Goal: Entertainment & Leisure: Browse casually

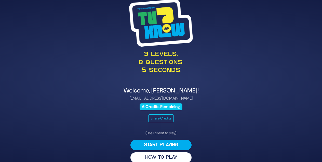
scroll to position [7, 0]
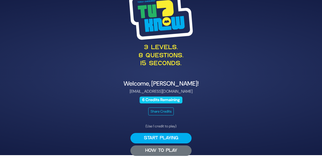
click at [161, 152] on button "HOW TO PLAY" at bounding box center [161, 151] width 61 height 10
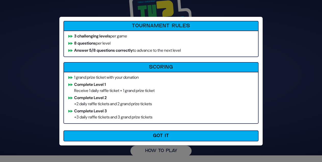
scroll to position [6, 0]
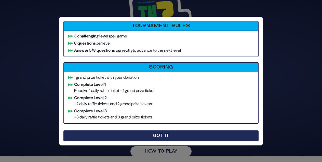
click at [153, 133] on button "Got It" at bounding box center [160, 136] width 195 height 11
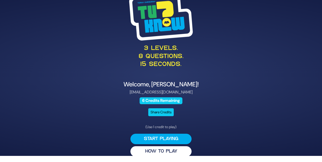
scroll to position [7, 0]
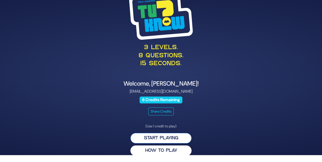
click at [158, 139] on button "Start Playing" at bounding box center [161, 138] width 61 height 10
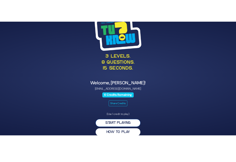
scroll to position [0, 0]
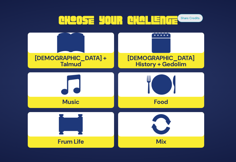
click at [66, 92] on img at bounding box center [71, 84] width 20 height 20
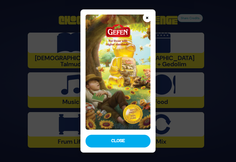
click at [147, 19] on button "×" at bounding box center [147, 17] width 9 height 9
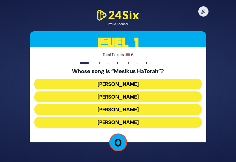
click at [124, 108] on button "Yisroel Werdyger" at bounding box center [118, 109] width 168 height 11
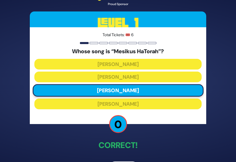
scroll to position [17, 0]
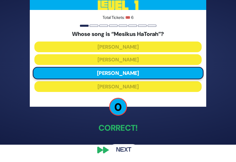
click at [125, 151] on button "Next" at bounding box center [124, 150] width 30 height 12
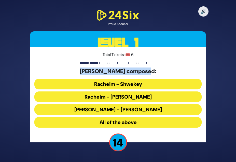
drag, startPoint x: 155, startPoint y: 71, endPoint x: 82, endPoint y: 71, distance: 72.9
click at [82, 71] on h5 "Pinky Weber composed:" at bounding box center [118, 71] width 168 height 7
copy h5 "Pinky Weber composed:"
click at [120, 85] on button "Racheim - Shwekey" at bounding box center [118, 84] width 168 height 11
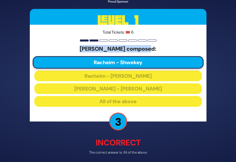
scroll to position [20, 0]
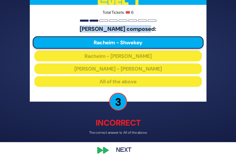
click at [123, 151] on button "Next" at bounding box center [124, 151] width 30 height 12
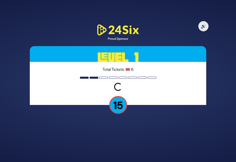
scroll to position [0, 0]
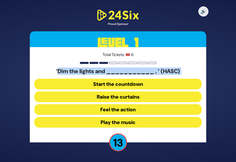
drag, startPoint x: 56, startPoint y: 71, endPoint x: 179, endPoint y: 78, distance: 123.1
click at [179, 78] on div "‘Dim the lights and ___________ , ‘ (HASC) Start the countdown Raise the curtai…" at bounding box center [118, 99] width 168 height 62
copy div "Dim the lights and ___________ , ‘ (HASC)"
click at [133, 97] on button "Raise the curtains" at bounding box center [118, 97] width 168 height 11
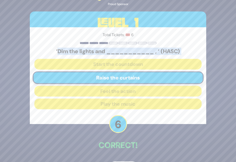
scroll to position [17, 0]
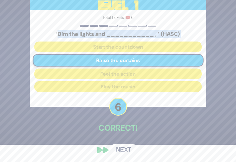
click at [123, 151] on button "Next" at bounding box center [124, 150] width 30 height 12
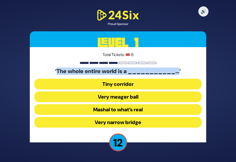
drag, startPoint x: 56, startPoint y: 71, endPoint x: 181, endPoint y: 71, distance: 124.4
click at [181, 71] on h5 "‘The whole entire world is a ___________…’" at bounding box center [118, 71] width 168 height 7
copy h5 "The whole entire world is a ___________…"
click at [121, 122] on button "Very narrow bridge" at bounding box center [118, 122] width 168 height 11
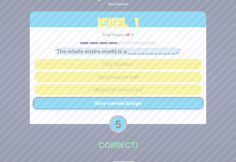
scroll to position [17, 0]
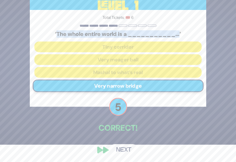
click at [122, 152] on button "Next" at bounding box center [124, 150] width 30 height 12
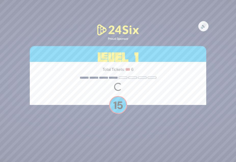
scroll to position [0, 0]
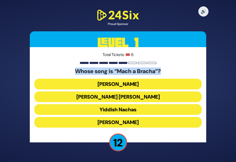
drag, startPoint x: 74, startPoint y: 70, endPoint x: 170, endPoint y: 72, distance: 96.1
click at [171, 72] on h5 "Whose song is “Mach a Bracha”?" at bounding box center [118, 71] width 168 height 7
copy h5 "Whose song is “Mach a Bracha”?"
click at [138, 99] on button "Shmueli Ungar" at bounding box center [118, 97] width 168 height 11
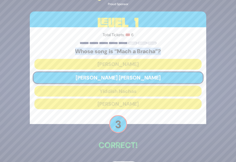
scroll to position [17, 0]
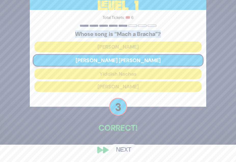
click at [124, 154] on button "Next" at bounding box center [124, 150] width 30 height 12
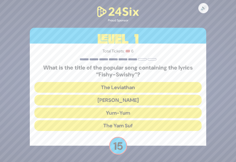
scroll to position [1, 0]
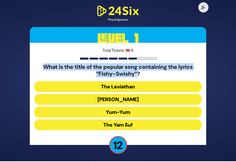
drag, startPoint x: 137, startPoint y: 74, endPoint x: 42, endPoint y: 68, distance: 95.8
click at [42, 68] on h5 "What is the title of the popular song containing the lyrics “Fishy-Swishy”?" at bounding box center [118, 71] width 168 height 14
copy h5 "What is the title of the popular song containing the lyrics “Fishy-Swishy”"
click at [133, 114] on button "Yum-Yum" at bounding box center [118, 112] width 168 height 11
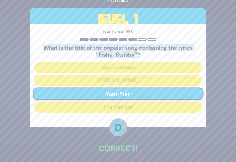
scroll to position [21, 0]
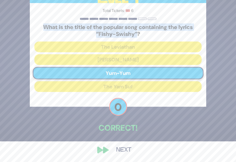
click at [122, 149] on button "Next" at bounding box center [124, 150] width 30 height 12
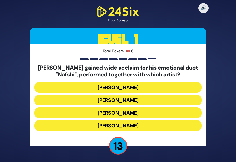
drag, startPoint x: 191, startPoint y: 77, endPoint x: 36, endPoint y: 69, distance: 155.5
click at [36, 69] on h5 "Motty Steinmetz gained wide acclaim for his emotional duet "Nafshi", performed …" at bounding box center [118, 72] width 168 height 14
copy h5 "Motty Steinmetz gained wide acclaim for his emotional duet "Nafshi", performed …"
click at [148, 85] on button "Motty Ilowitz" at bounding box center [118, 87] width 168 height 11
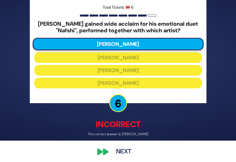
scroll to position [23, 0]
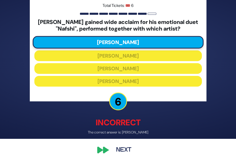
click at [122, 150] on button "Next" at bounding box center [124, 151] width 30 height 12
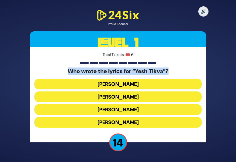
drag, startPoint x: 174, startPoint y: 70, endPoint x: 57, endPoint y: 65, distance: 117.2
click at [57, 65] on div "Total Tickets: 🎟️ 6 Who wrote the lyrics for “Yesh Tikva”? Abie Rotenberg Miria…" at bounding box center [118, 94] width 177 height 95
copy h5 "Who wrote the lyrics for “Yesh Tikva”?"
click at [130, 97] on button "Miriam Israeli" at bounding box center [118, 97] width 168 height 11
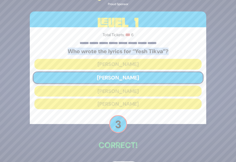
scroll to position [17, 0]
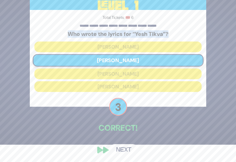
click at [124, 150] on button "Next" at bounding box center [124, 150] width 30 height 12
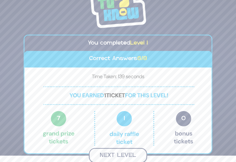
scroll to position [6, 0]
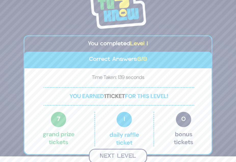
click at [121, 156] on button "Next Level" at bounding box center [118, 156] width 58 height 15
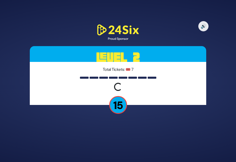
scroll to position [0, 0]
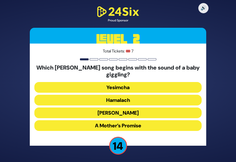
drag, startPoint x: 144, startPoint y: 74, endPoint x: 38, endPoint y: 64, distance: 105.8
click at [38, 64] on div "Total Tickets: 🎟️ 7 Which Yaakov Shwekey song begins with the sound of a baby g…" at bounding box center [118, 95] width 177 height 102
copy h5 "Which Yaakov Shwekey song begins with the sound of a baby giggling?"
click at [135, 126] on button "A Mother’s Promise" at bounding box center [118, 125] width 168 height 11
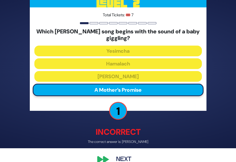
scroll to position [23, 0]
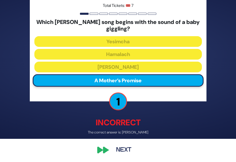
click at [124, 145] on button "Next" at bounding box center [124, 151] width 30 height 12
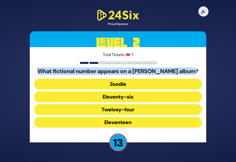
drag, startPoint x: 201, startPoint y: 72, endPoint x: 25, endPoint y: 72, distance: 176.4
click at [25, 71] on div "🔊 Proud Sponsor Level 2 Total Tickets: 🎟️ 7 What fictional number appears on a …" at bounding box center [118, 81] width 189 height 157
copy h5 "What fictional number appears on a Shmuel Kunda album?"
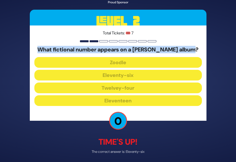
scroll to position [19, 0]
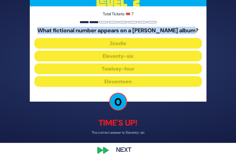
click at [125, 148] on button "Next" at bounding box center [124, 151] width 30 height 12
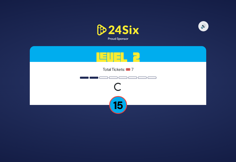
scroll to position [0, 0]
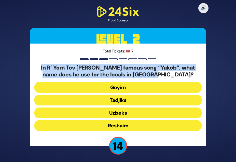
drag, startPoint x: 183, startPoint y: 74, endPoint x: 36, endPoint y: 69, distance: 147.0
click at [36, 69] on h5 "In R’ Yom Tov Ehrlich’s famous song “Yakob”, what name does he use for the loca…" at bounding box center [118, 72] width 168 height 14
copy h5 "In R’ Yom Tov Ehrlich’s famous song “Yakob”, what name does he use for the loca…"
click at [118, 113] on button "Uzbeks" at bounding box center [118, 113] width 168 height 11
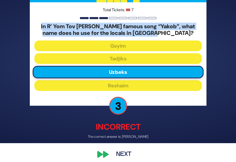
scroll to position [23, 0]
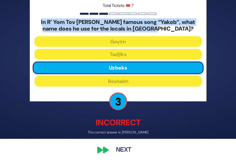
click at [122, 149] on button "Next" at bounding box center [124, 151] width 30 height 12
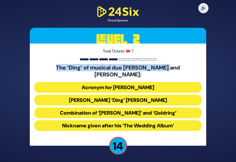
drag, startPoint x: 177, startPoint y: 71, endPoint x: 44, endPoint y: 71, distance: 133.4
click at [44, 71] on h5 "The ‘Ding’ of musical duo Suki and Ding:" at bounding box center [118, 72] width 168 height 14
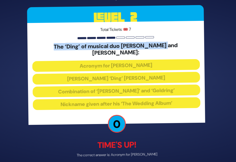
scroll to position [19, 0]
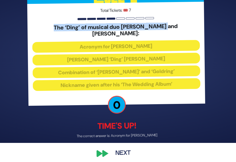
click at [122, 148] on button "Next" at bounding box center [124, 154] width 30 height 12
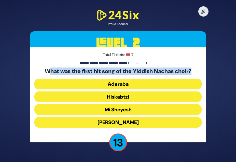
drag, startPoint x: 197, startPoint y: 71, endPoint x: 44, endPoint y: 72, distance: 153.0
click at [44, 72] on h5 "What was the first hit song of the Yiddish Nachas choir?" at bounding box center [118, 71] width 168 height 7
drag, startPoint x: 41, startPoint y: 70, endPoint x: 213, endPoint y: 71, distance: 172.1
click at [213, 71] on div "🔊 Proud Sponsor Level 2 Total Tickets: 🎟️ 7 What was the first hit song of the …" at bounding box center [118, 81] width 236 height 162
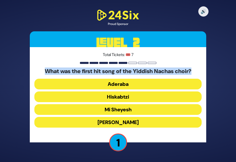
click at [126, 100] on button "Hiskabtzi" at bounding box center [118, 97] width 168 height 11
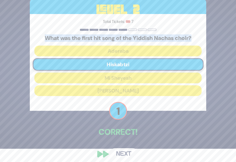
scroll to position [17, 0]
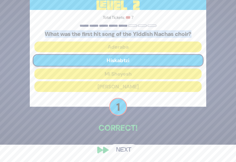
click at [127, 149] on button "Next" at bounding box center [124, 150] width 30 height 12
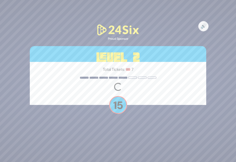
scroll to position [0, 0]
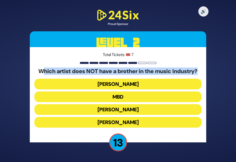
drag, startPoint x: 205, startPoint y: 71, endPoint x: 40, endPoint y: 74, distance: 165.0
click at [40, 74] on div "Total Tickets: 🎟️ 7 Which artist does NOT have a brother in the music industry?…" at bounding box center [118, 94] width 177 height 95
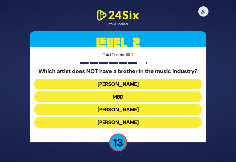
click at [30, 72] on div "🔊 Proud Sponsor Level 2 Total Tickets: 🎟️ 7 Which artist does NOT have a brothe…" at bounding box center [118, 81] width 189 height 157
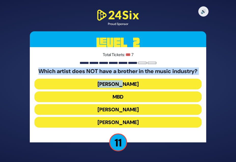
drag, startPoint x: 35, startPoint y: 71, endPoint x: 183, endPoint y: 81, distance: 147.7
click at [183, 81] on div "Which artist does NOT have a brother in the music industry? Ari Hill MBD Yaakov…" at bounding box center [118, 99] width 168 height 62
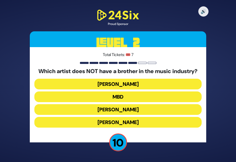
click at [198, 78] on div "Which artist does NOT have a brother in the music industry? Ari Hill MBD Yaakov…" at bounding box center [118, 99] width 168 height 62
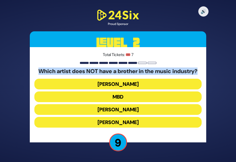
drag, startPoint x: 202, startPoint y: 71, endPoint x: 26, endPoint y: 72, distance: 175.9
click at [26, 72] on div "🔊 Proud Sponsor Level 2 Total Tickets: 🎟️ 7 Which artist does NOT have a brothe…" at bounding box center [118, 81] width 189 height 157
click at [132, 85] on button "Ari Hill" at bounding box center [118, 84] width 168 height 11
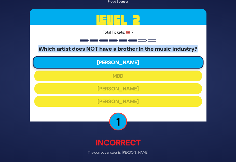
scroll to position [20, 0]
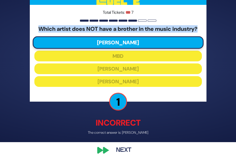
click at [125, 150] on button "Next" at bounding box center [124, 151] width 30 height 12
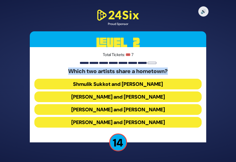
drag, startPoint x: 175, startPoint y: 70, endPoint x: 53, endPoint y: 66, distance: 122.0
click at [53, 66] on div "Total Tickets: 🎟️ 7 Which two artists share a hometown? Shmulik Sukkot and Ari …" at bounding box center [118, 94] width 177 height 95
drag, startPoint x: 162, startPoint y: 123, endPoint x: 109, endPoint y: 119, distance: 53.2
click at [109, 119] on button "Dovi Meisels and Lipa Shmeltzer" at bounding box center [118, 122] width 168 height 11
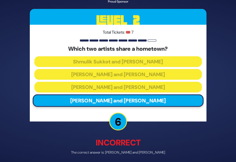
click at [109, 119] on div "🔊 Proud Sponsor Level 2 Total Tickets: 🎟️ 7 Which two artists share a hometown?…" at bounding box center [118, 81] width 189 height 202
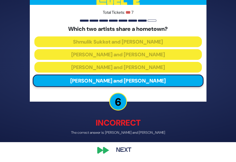
click at [117, 142] on div "🔊 Proud Sponsor Level 2 Total Tickets: 🎟️ 7 Which two artists share a hometown?…" at bounding box center [118, 61] width 189 height 202
click at [118, 147] on button "Next" at bounding box center [124, 151] width 30 height 12
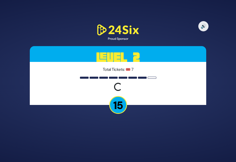
scroll to position [0, 0]
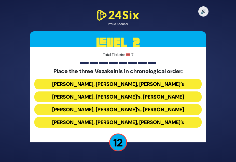
click at [136, 108] on button "Avraham Fried’s, Bonei Olam’s, Baruch Levine’s" at bounding box center [118, 109] width 168 height 11
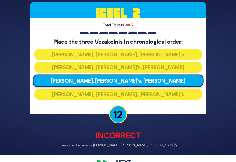
scroll to position [20, 0]
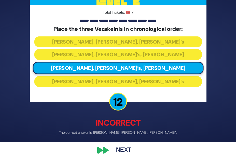
click at [124, 149] on button "Next" at bounding box center [124, 151] width 30 height 12
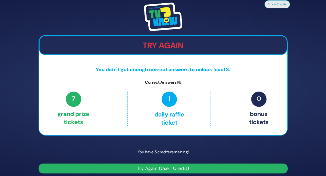
scroll to position [4, 0]
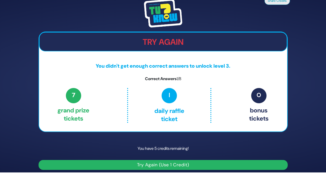
click at [144, 162] on button "Try Again (Use 1 Credit)" at bounding box center [163, 165] width 249 height 10
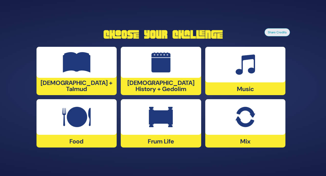
click at [68, 113] on img at bounding box center [76, 117] width 28 height 20
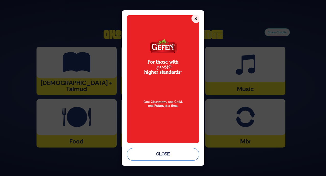
click at [161, 159] on button "Close" at bounding box center [163, 154] width 72 height 13
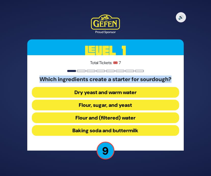
drag, startPoint x: 173, startPoint y: 79, endPoint x: -2, endPoint y: 78, distance: 174.7
click at [0, 78] on html "🔊 Proud Sponsor Level 1 Total Tickets: 🎟️ 7 Which ingredients create a starter …" at bounding box center [105, 88] width 211 height 176
copy h5 "Which ingredients create a starter for sourdough?"
click at [124, 117] on button "Flour and (filtered) water" at bounding box center [105, 118] width 147 height 11
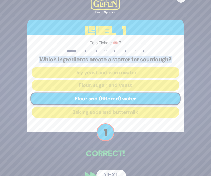
scroll to position [11, 0]
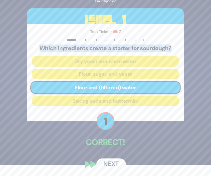
click at [110, 164] on button "Next" at bounding box center [111, 165] width 30 height 12
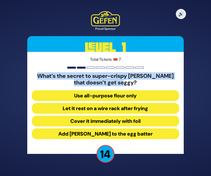
drag, startPoint x: 137, startPoint y: 86, endPoint x: 37, endPoint y: 77, distance: 99.8
click at [37, 77] on h5 "What’s the secret to super-crispy schnitzel that doesn’t get soggy?" at bounding box center [105, 80] width 147 height 14
copy h5 "What’s the secret to super-crispy schnitzel that doesn’t get soggy?"
click at [126, 110] on button "Let it rest on a wire rack after frying" at bounding box center [105, 108] width 147 height 11
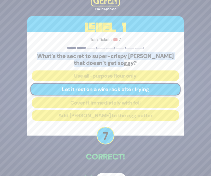
scroll to position [15, 0]
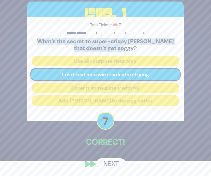
click at [112, 162] on button "Next" at bounding box center [111, 165] width 30 height 12
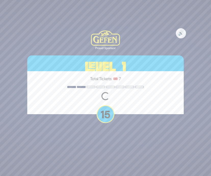
scroll to position [0, 0]
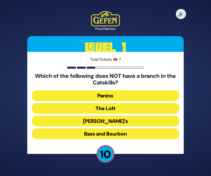
click at [112, 109] on button "The Loft" at bounding box center [105, 108] width 147 height 11
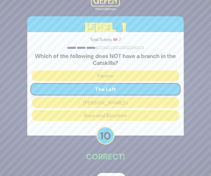
scroll to position [15, 0]
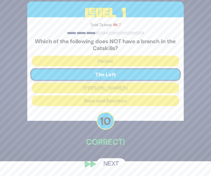
click at [116, 162] on button "Next" at bounding box center [111, 165] width 30 height 12
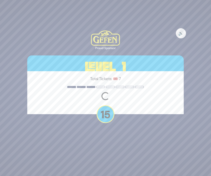
scroll to position [0, 0]
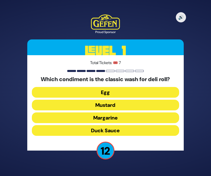
click at [106, 92] on button "Egg" at bounding box center [105, 92] width 147 height 11
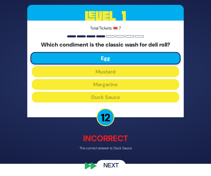
scroll to position [14, 0]
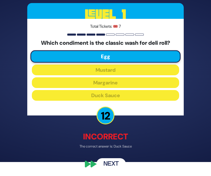
click at [109, 165] on button "Next" at bounding box center [111, 165] width 30 height 12
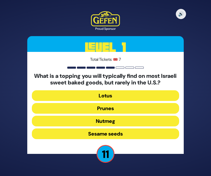
click at [101, 133] on button "Sesame seeds" at bounding box center [105, 134] width 147 height 11
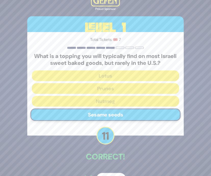
scroll to position [15, 0]
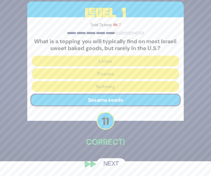
click at [111, 164] on button "Next" at bounding box center [111, 165] width 30 height 12
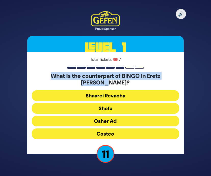
drag, startPoint x: 175, startPoint y: 81, endPoint x: 31, endPoint y: 81, distance: 143.8
click at [31, 81] on div "Total Tickets: 🎟️ 7 What is the counterpart of BINGO in Eretz Yisroel? Shaarei …" at bounding box center [105, 103] width 157 height 102
copy h5 "What is the counterpart of BINGO in Eretz Yisroel?"
click at [106, 94] on button "Shaarei Revacha" at bounding box center [105, 96] width 147 height 11
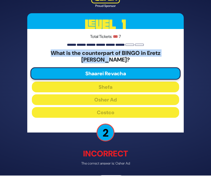
scroll to position [14, 0]
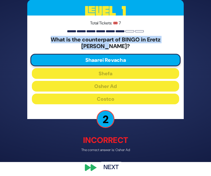
click at [111, 164] on button "Next" at bounding box center [111, 168] width 30 height 12
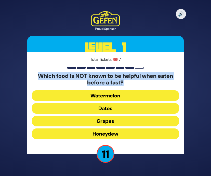
drag, startPoint x: 135, startPoint y: 85, endPoint x: 36, endPoint y: 72, distance: 99.9
click at [36, 73] on h5 "Which food is NOT known to be helpful when eaten before a fast?" at bounding box center [105, 80] width 147 height 14
copy h5 "Which food is NOT known to be helpful when eaten before a fast?"
click at [111, 111] on button "Dates" at bounding box center [105, 108] width 147 height 11
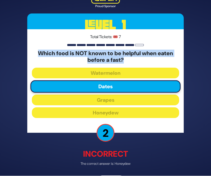
scroll to position [17, 0]
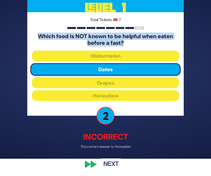
click at [108, 163] on button "Next" at bounding box center [111, 165] width 30 height 12
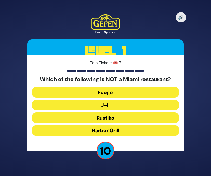
click at [108, 105] on button "J-II" at bounding box center [105, 105] width 147 height 11
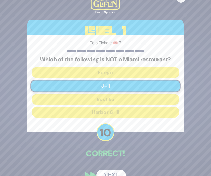
scroll to position [9, 0]
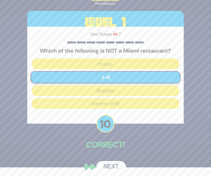
click at [107, 168] on button "Next" at bounding box center [111, 167] width 30 height 12
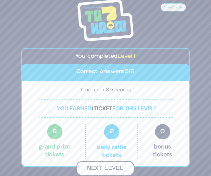
scroll to position [2, 0]
click at [109, 168] on button "Next Level" at bounding box center [105, 168] width 58 height 15
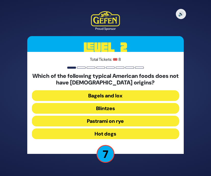
click at [104, 121] on button "Pastrami on rye" at bounding box center [105, 121] width 147 height 11
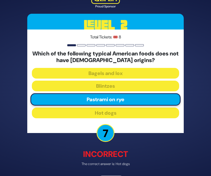
scroll to position [17, 0]
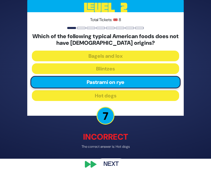
click at [108, 165] on button "Next" at bounding box center [111, 165] width 30 height 12
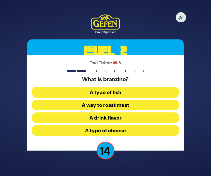
click at [119, 89] on button "A type of fish" at bounding box center [105, 92] width 147 height 11
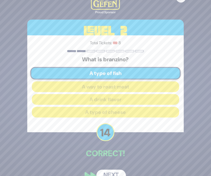
scroll to position [11, 0]
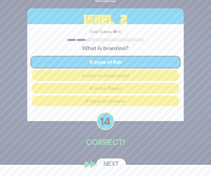
click at [110, 165] on button "Next" at bounding box center [111, 165] width 30 height 12
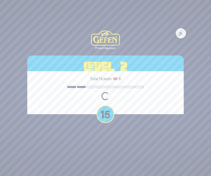
scroll to position [0, 0]
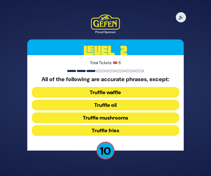
click at [116, 92] on button "Truffle waffle" at bounding box center [105, 92] width 147 height 11
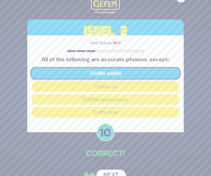
scroll to position [11, 0]
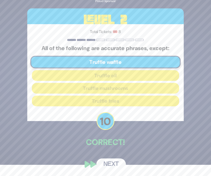
click at [111, 164] on button "Next" at bounding box center [111, 165] width 30 height 12
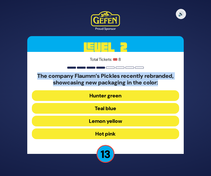
drag, startPoint x: 167, startPoint y: 83, endPoint x: 31, endPoint y: 76, distance: 135.8
click at [31, 76] on div "Total Tickets: 🎟️ 8 The company Flaumm’s Pickles recently rebranded, showcasing…" at bounding box center [105, 103] width 157 height 102
copy h5 "The company Flaumm’s Pickles recently rebranded, showcasing new packaging in th…"
click at [110, 133] on button "Hot pink" at bounding box center [105, 134] width 147 height 11
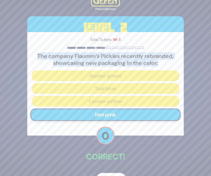
scroll to position [15, 0]
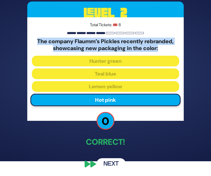
click at [109, 161] on button "Next" at bounding box center [111, 165] width 30 height 12
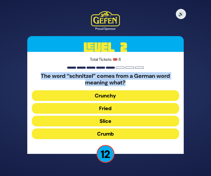
drag, startPoint x: 136, startPoint y: 83, endPoint x: 35, endPoint y: 73, distance: 101.2
click at [35, 73] on h5 "The word “schnitzel” comes from a German word meaning what?" at bounding box center [105, 80] width 147 height 14
copy h5 "The word “schnitzel” comes from a German word meaning what?"
click at [109, 122] on button "Slice" at bounding box center [105, 121] width 147 height 11
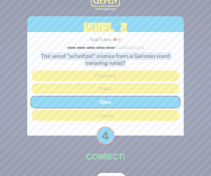
scroll to position [15, 0]
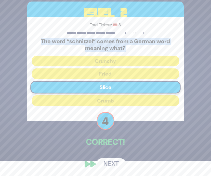
click at [110, 167] on button "Next" at bounding box center [111, 165] width 30 height 12
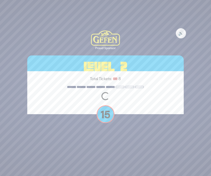
scroll to position [0, 0]
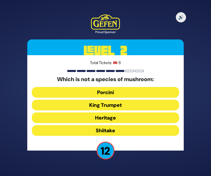
click at [106, 119] on button "Heritage" at bounding box center [105, 118] width 147 height 11
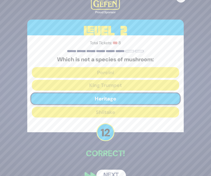
scroll to position [11, 0]
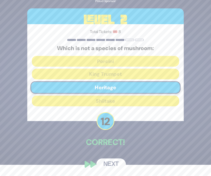
click at [108, 163] on button "Next" at bounding box center [111, 165] width 30 height 12
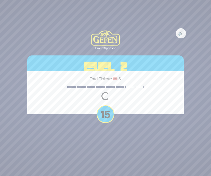
scroll to position [0, 0]
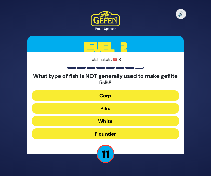
click at [106, 109] on button "Pike" at bounding box center [105, 108] width 147 height 11
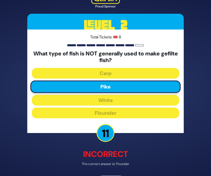
scroll to position [17, 0]
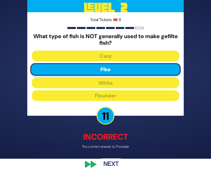
click at [110, 164] on button "Next" at bounding box center [111, 165] width 30 height 12
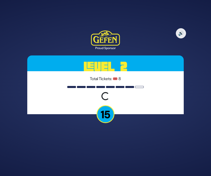
scroll to position [0, 0]
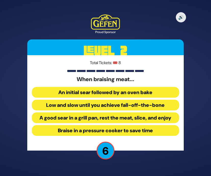
click at [101, 106] on button "Low and slow until you achieve fall-off-the-bone" at bounding box center [105, 105] width 147 height 11
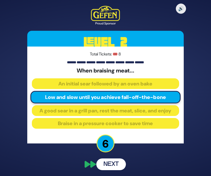
click at [105, 164] on button "Next" at bounding box center [111, 165] width 30 height 12
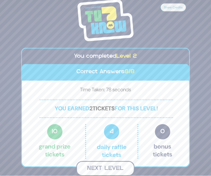
scroll to position [4, 0]
click at [107, 171] on button "Next Level" at bounding box center [105, 168] width 58 height 15
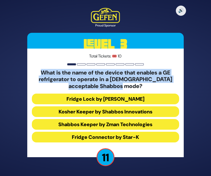
drag, startPoint x: 126, startPoint y: 85, endPoint x: 36, endPoint y: 75, distance: 89.7
click at [36, 75] on h5 "What is the name of the device that enables a GE refrigerator to operate in a h…" at bounding box center [105, 80] width 147 height 20
copy h5 "What is the name of the device that enables a GE refrigerator to operate in a h…"
click at [116, 101] on button "Fridge Lock by OU" at bounding box center [105, 99] width 147 height 11
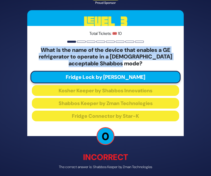
scroll to position [21, 0]
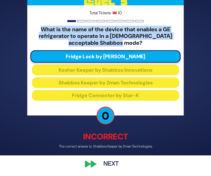
click at [110, 165] on button "Next" at bounding box center [111, 165] width 30 height 12
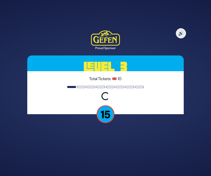
scroll to position [0, 0]
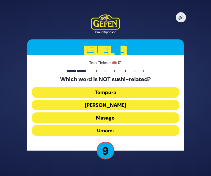
click at [105, 131] on button "Umami" at bounding box center [105, 130] width 147 height 11
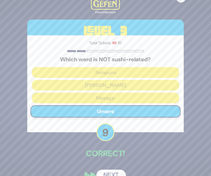
scroll to position [11, 0]
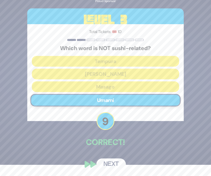
click at [111, 161] on button "Next" at bounding box center [111, 165] width 30 height 12
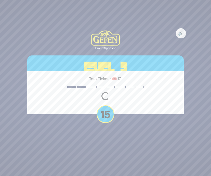
scroll to position [0, 0]
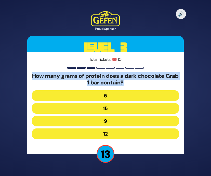
drag, startPoint x: 139, startPoint y: 83, endPoint x: 32, endPoint y: 75, distance: 106.7
click at [32, 75] on h5 "How many grams of protein does a dark chocolate Grab 1 bar contain?" at bounding box center [105, 80] width 147 height 14
copy h5 "How many grams of protein does a dark chocolate Grab 1 bar contain?"
click at [106, 108] on button "15" at bounding box center [105, 108] width 147 height 11
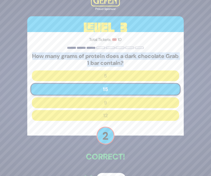
scroll to position [15, 0]
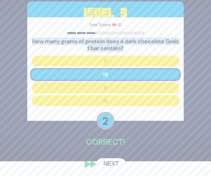
click at [111, 163] on button "Next" at bounding box center [111, 165] width 30 height 12
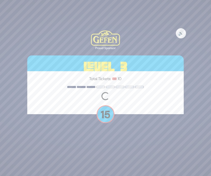
scroll to position [0, 0]
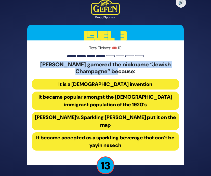
drag, startPoint x: 124, startPoint y: 76, endPoint x: 33, endPoint y: 69, distance: 91.4
click at [33, 69] on h5 "Seltzer garnered the nickname “Jewish Champagne” because:" at bounding box center [105, 68] width 147 height 14
copy h5 "Seltzer garnered the nickname “Jewish Champagne” because:"
click at [116, 105] on button "It became popular amongst the Jewish immigrant population of the 1920’s" at bounding box center [105, 101] width 147 height 18
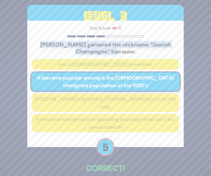
scroll to position [22, 0]
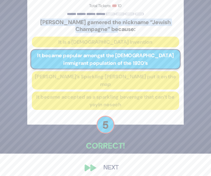
click at [109, 167] on button "Next" at bounding box center [111, 168] width 30 height 12
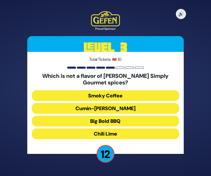
drag, startPoint x: 144, startPoint y: 84, endPoint x: 34, endPoint y: 76, distance: 110.4
click at [34, 76] on h5 "Which is not a flavor of Rivky Kleiman’s Simply Gourmet spices?" at bounding box center [105, 80] width 147 height 14
copy h5 "Which is not a flavor of Rivky Kleiman’s Simply Gourmet spices?"
click at [108, 108] on button "Cumin-Curry" at bounding box center [105, 108] width 147 height 11
click at [108, 108] on div "Which is not a flavor of Rivky Kleiman’s Simply Gourmet spices? Smoky Coffee Cu…" at bounding box center [105, 107] width 147 height 69
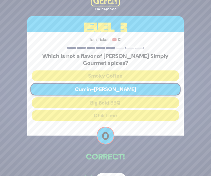
scroll to position [15, 0]
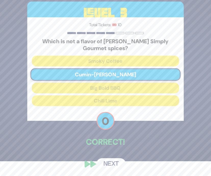
click at [107, 168] on button "Next" at bounding box center [111, 165] width 30 height 12
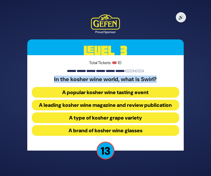
drag, startPoint x: 164, startPoint y: 80, endPoint x: 44, endPoint y: 80, distance: 120.6
click at [44, 80] on h5 "In the kosher wine world, what is Swirl?" at bounding box center [105, 79] width 147 height 7
click at [124, 93] on button "A popular kosher wine tasting event" at bounding box center [105, 92] width 147 height 11
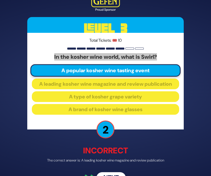
scroll to position [14, 0]
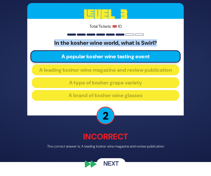
click at [109, 164] on button "Next" at bounding box center [111, 165] width 30 height 12
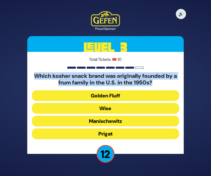
drag, startPoint x: 158, startPoint y: 84, endPoint x: 29, endPoint y: 78, distance: 129.4
click at [29, 78] on div "Total Tickets: 🎟️ 10 Which kosher snack brand was originally founded by a frum …" at bounding box center [105, 103] width 157 height 102
click at [104, 123] on button "Manischewitz" at bounding box center [105, 121] width 147 height 11
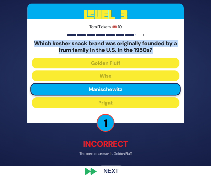
scroll to position [17, 0]
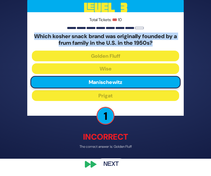
click at [107, 165] on button "Next" at bounding box center [111, 165] width 30 height 12
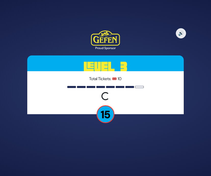
scroll to position [0, 0]
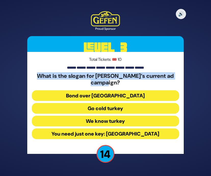
drag, startPoint x: 127, startPoint y: 82, endPoint x: 42, endPoint y: 76, distance: 85.9
click at [42, 76] on h5 "What is the slogan for Tirat Zvi’s current ad campaign?" at bounding box center [105, 80] width 147 height 14
click at [120, 106] on button "Go cold turkey" at bounding box center [105, 108] width 147 height 11
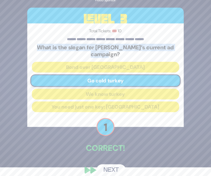
scroll to position [15, 0]
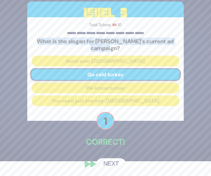
click at [110, 164] on button "Next" at bounding box center [111, 165] width 30 height 12
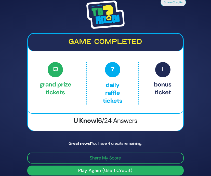
scroll to position [6, 0]
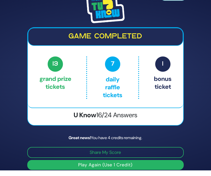
click at [121, 167] on button "Play Again (Use 1 Credit)" at bounding box center [105, 165] width 157 height 10
click at [105, 166] on button "Play Again (Use 1 Credit)" at bounding box center [105, 165] width 157 height 10
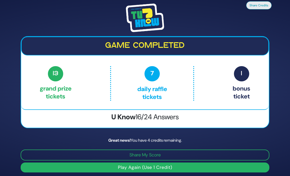
scroll to position [2, 0]
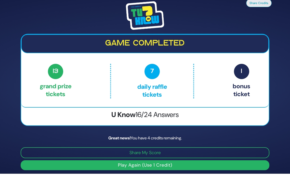
click at [144, 168] on button "Play Again (Use 1 Credit)" at bounding box center [145, 166] width 249 height 10
click at [141, 167] on button "Play Again (Use 1 Credit)" at bounding box center [145, 166] width 249 height 10
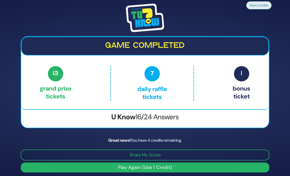
click at [122, 139] on strong "Great news!" at bounding box center [119, 140] width 22 height 5
click at [148, 72] on span "7" at bounding box center [152, 73] width 15 height 15
click at [148, 56] on div "Game completed 13 Grand Prize tickets 7 Daily Raffle tickets 1 Bonus ticket 13 …" at bounding box center [145, 73] width 248 height 73
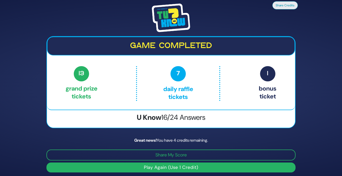
scroll to position [3, 0]
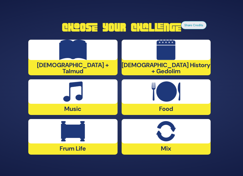
click at [162, 65] on div "[DEMOGRAPHIC_DATA] History + Gedolim" at bounding box center [166, 58] width 89 height 36
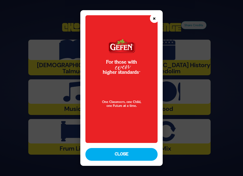
click at [154, 18] on button "×" at bounding box center [154, 18] width 9 height 9
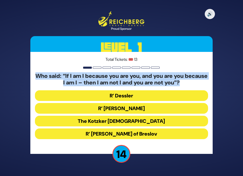
drag, startPoint x: 199, startPoint y: 83, endPoint x: 30, endPoint y: 75, distance: 169.3
click at [30, 75] on div "🔊 Proud Sponsor Level 1 Total Tickets: 🎟️ 13 Who said: “If I am I because you a…" at bounding box center [121, 88] width 194 height 166
copy h5 "Who said: “If I am I because you are you, and you are you because I am I – then…"
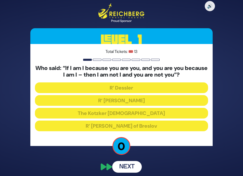
click at [138, 120] on div "Total Tickets: 🎟️ 13 Who said: “If I am I because you are you, and you are you …" at bounding box center [121, 95] width 182 height 102
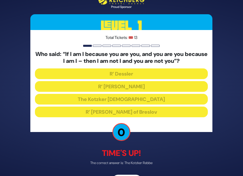
scroll to position [17, 0]
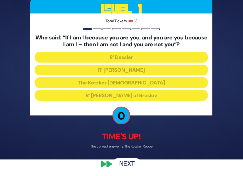
click at [130, 163] on button "Next" at bounding box center [127, 165] width 30 height 12
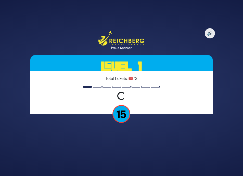
scroll to position [0, 0]
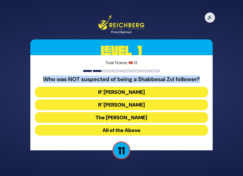
drag, startPoint x: 195, startPoint y: 78, endPoint x: 41, endPoint y: 83, distance: 154.1
click at [41, 83] on h5 "Who was NOT suspected of being a Shabbesai Zvi follower?" at bounding box center [121, 79] width 173 height 7
copy h5 "Who was NOT suspected of being a Shabbesai Zvi follower?"
click at [113, 105] on button "R’ Moshe Chaim Luzzato" at bounding box center [121, 105] width 173 height 11
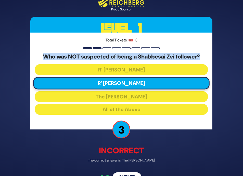
scroll to position [14, 0]
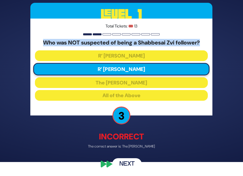
click at [125, 164] on button "Next" at bounding box center [127, 165] width 30 height 12
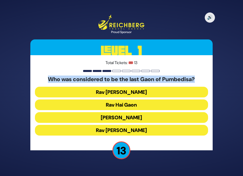
drag, startPoint x: 203, startPoint y: 77, endPoint x: 46, endPoint y: 80, distance: 157.1
click at [46, 80] on h5 "Who was considered to be the last Gaon of Pumbedisa?" at bounding box center [121, 79] width 173 height 7
copy h5 "Who was considered to be the last Gaon of Pumbedisa?"
click at [130, 117] on button "Rav Saadia Gaon" at bounding box center [121, 117] width 173 height 11
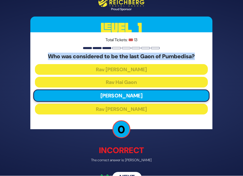
scroll to position [14, 0]
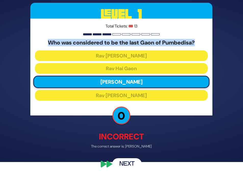
click at [130, 165] on button "Next" at bounding box center [127, 165] width 30 height 12
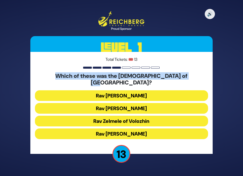
drag, startPoint x: 199, startPoint y: 79, endPoint x: 38, endPoint y: 73, distance: 161.3
click at [38, 73] on div "Total Tickets: 🎟️ 13 Which of these was the Rosh Yeshiva of Volozhin? Rav Zev B…" at bounding box center [121, 103] width 182 height 102
copy h5 "Which of these was the Rosh Yeshiva of Volozhin?"
click at [132, 118] on button "Rav Zelmele of Volozhin" at bounding box center [121, 121] width 173 height 11
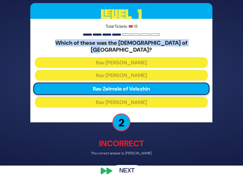
scroll to position [14, 0]
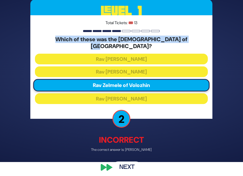
click at [134, 162] on button "Next" at bounding box center [127, 168] width 30 height 12
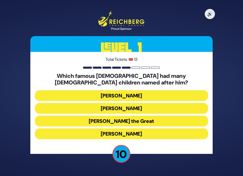
drag, startPoint x: 136, startPoint y: 123, endPoint x: 148, endPoint y: 84, distance: 40.6
click at [148, 84] on div "Which famous non-Jewish leader had many Jewish children named after him? Julius…" at bounding box center [121, 107] width 173 height 69
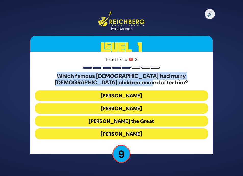
drag, startPoint x: 150, startPoint y: 83, endPoint x: 41, endPoint y: 75, distance: 109.2
click at [41, 75] on h5 "Which famous non-Jewish leader had many Jewish children named after him?" at bounding box center [121, 80] width 173 height 14
copy h5 "Which famous non-Jewish leader had many Jewish children named after him?"
click at [131, 108] on button "Napoleon Bonaparte" at bounding box center [121, 108] width 173 height 11
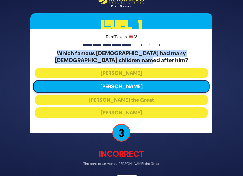
scroll to position [17, 0]
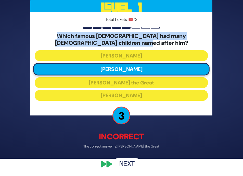
click at [129, 163] on button "Next" at bounding box center [127, 165] width 30 height 12
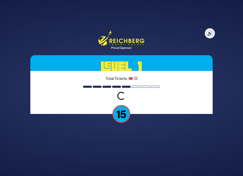
scroll to position [0, 0]
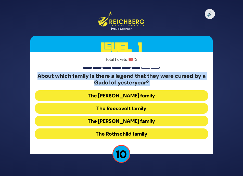
drag, startPoint x: 155, startPoint y: 87, endPoint x: 10, endPoint y: 77, distance: 144.9
click at [10, 77] on div "🔊 Proud Sponsor Level 1 Total Tickets: 🎟️ 13 About which family is there a lege…" at bounding box center [121, 88] width 243 height 176
copy div "About which family is there a legend that they were cursed by a Gadol of yester…"
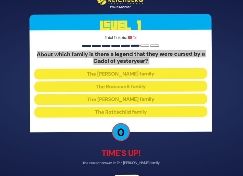
scroll to position [17, 0]
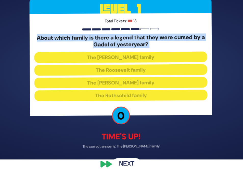
click at [124, 163] on button "Next" at bounding box center [127, 165] width 30 height 12
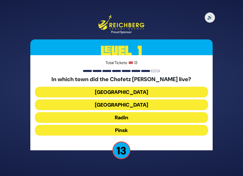
click at [121, 129] on button "Pinsk" at bounding box center [121, 130] width 173 height 11
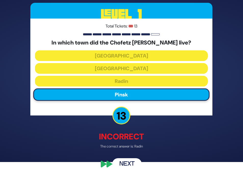
scroll to position [14, 0]
click at [128, 161] on button "Next" at bounding box center [127, 165] width 30 height 12
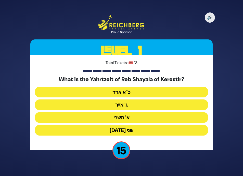
scroll to position [0, 0]
click at [124, 89] on button "כ"א אדר" at bounding box center [121, 92] width 173 height 11
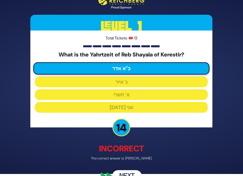
scroll to position [14, 0]
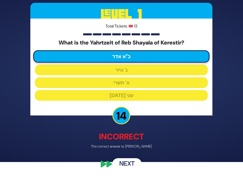
click at [126, 161] on button "Next" at bounding box center [127, 165] width 30 height 12
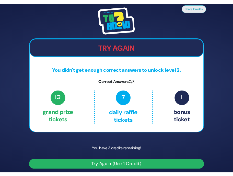
scroll to position [2, 0]
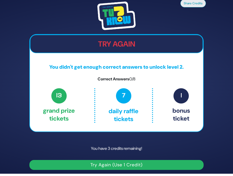
click at [127, 43] on h2 "Try Again" at bounding box center [116, 44] width 172 height 9
click at [114, 163] on button "Try Again (Use 1 Credit)" at bounding box center [116, 165] width 174 height 10
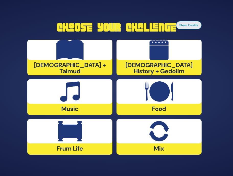
click at [83, 130] on div at bounding box center [69, 131] width 85 height 24
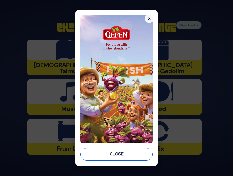
click at [116, 156] on button "Close" at bounding box center [116, 154] width 72 height 13
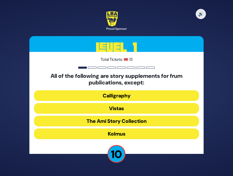
click at [118, 109] on button "Vistas" at bounding box center [116, 108] width 165 height 11
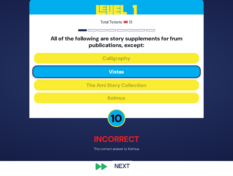
scroll to position [17, 0]
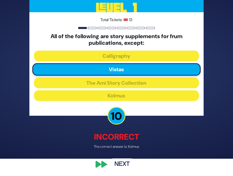
click at [121, 164] on button "Next" at bounding box center [122, 165] width 30 height 12
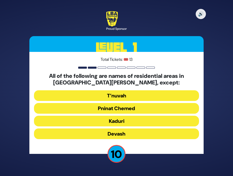
click at [114, 132] on button "Devash" at bounding box center [116, 134] width 165 height 11
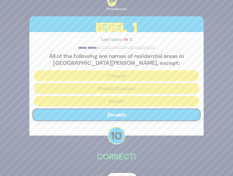
scroll to position [15, 0]
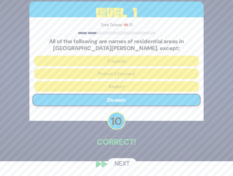
click at [121, 162] on button "Next" at bounding box center [122, 165] width 30 height 12
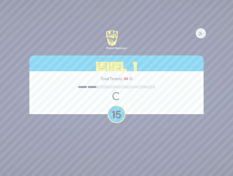
scroll to position [0, 0]
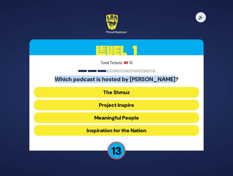
drag, startPoint x: 183, startPoint y: 81, endPoint x: 18, endPoint y: 79, distance: 165.7
click at [17, 79] on div "🔊 Proud Sponsor Level 1 Total Tickets: 🎟️ 13 Which podcast is hosted by Nachi G…" at bounding box center [116, 88] width 233 height 176
copy h5 "Which podcast is hosted by Nachi Gordon?"
click at [123, 117] on button "Meaningful People" at bounding box center [116, 118] width 165 height 11
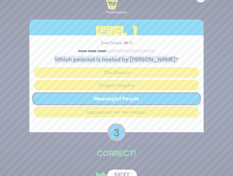
click at [122, 175] on button "Next" at bounding box center [122, 176] width 30 height 12
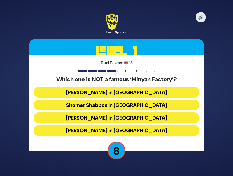
click at [131, 94] on button "Landau’s in Flatbush" at bounding box center [116, 92] width 165 height 11
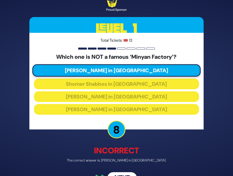
scroll to position [14, 0]
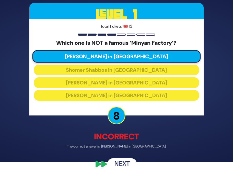
click at [124, 166] on button "Next" at bounding box center [122, 165] width 30 height 12
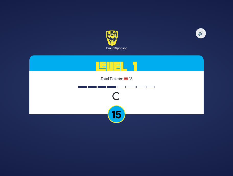
scroll to position [0, 0]
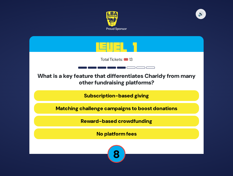
click at [124, 135] on button "No platform fees" at bounding box center [116, 134] width 165 height 11
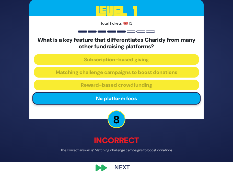
scroll to position [17, 0]
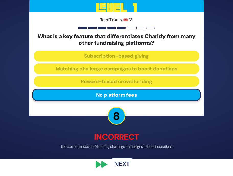
click at [121, 164] on button "Next" at bounding box center [122, 165] width 30 height 12
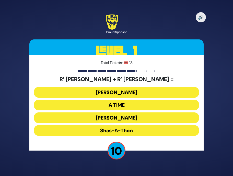
drag, startPoint x: 174, startPoint y: 80, endPoint x: 52, endPoint y: 77, distance: 122.4
click at [52, 77] on h5 "R’ Shloime Bochner + R’ Aryeh Zev Ginsberg =" at bounding box center [116, 79] width 165 height 7
copy h5 "R’ Shloime Bochner + R’ Aryeh Zev Ginsberg"
click at [118, 90] on button "Bonei Olam" at bounding box center [116, 92] width 165 height 11
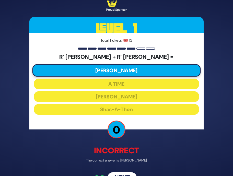
scroll to position [14, 0]
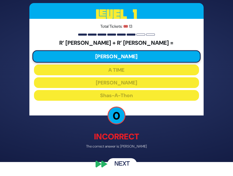
click at [126, 167] on button "Next" at bounding box center [122, 165] width 30 height 12
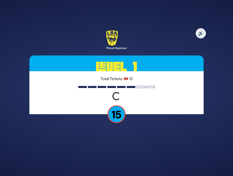
scroll to position [0, 0]
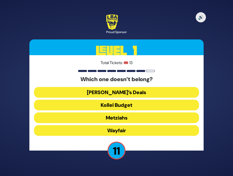
click at [117, 129] on button "Wayfair" at bounding box center [116, 130] width 165 height 11
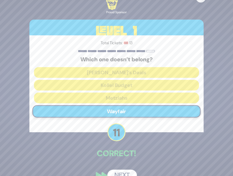
scroll to position [11, 0]
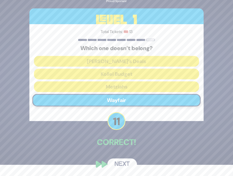
click at [116, 163] on button "Next" at bounding box center [122, 165] width 30 height 12
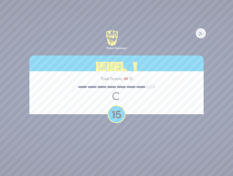
scroll to position [0, 0]
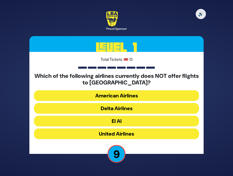
click at [120, 96] on button "American Airlines" at bounding box center [116, 96] width 165 height 11
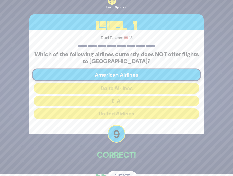
scroll to position [15, 0]
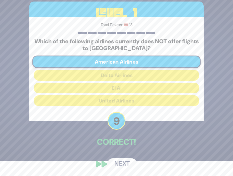
click at [120, 165] on button "Next" at bounding box center [122, 165] width 30 height 12
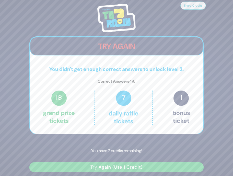
scroll to position [2, 0]
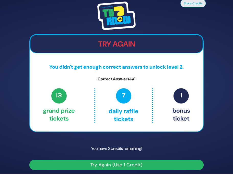
click at [103, 166] on button "Try Again (Use 1 Credit)" at bounding box center [116, 165] width 174 height 10
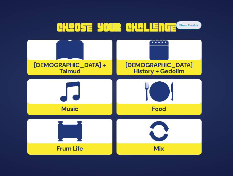
click at [79, 132] on img at bounding box center [70, 131] width 24 height 20
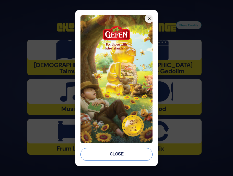
click at [117, 159] on button "Close" at bounding box center [116, 154] width 72 height 13
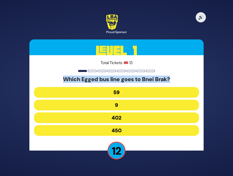
drag, startPoint x: 168, startPoint y: 83, endPoint x: 59, endPoint y: 79, distance: 109.7
click at [58, 79] on h5 "Which Egged bus line goes to Bnei Brak?" at bounding box center [116, 79] width 165 height 7
copy h5 "Which Egged bus line goes to Bnei Brak?"
click at [110, 116] on button "402" at bounding box center [116, 118] width 165 height 11
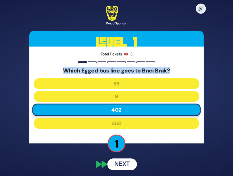
click at [110, 116] on div "Which Egged bus line goes to Bnei Brak? 59 9 402 450" at bounding box center [116, 99] width 165 height 63
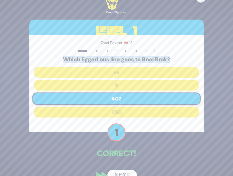
scroll to position [11, 0]
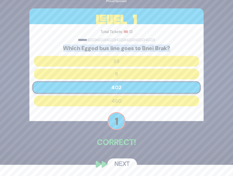
click at [122, 163] on button "Next" at bounding box center [122, 165] width 30 height 12
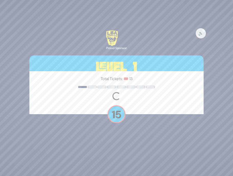
scroll to position [0, 0]
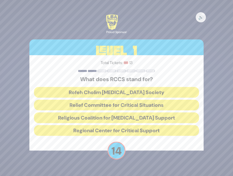
click at [161, 83] on div "What does RCCS stand for? Rofeh Cholim [MEDICAL_DATA] Society Relief Committee …" at bounding box center [116, 107] width 165 height 62
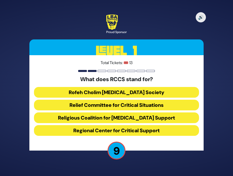
click at [112, 92] on button "Rofeh Cholim [MEDICAL_DATA] Society" at bounding box center [116, 92] width 165 height 11
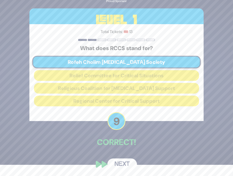
scroll to position [11, 0]
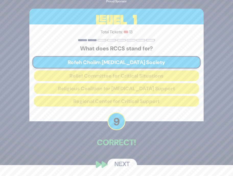
click at [119, 164] on button "Next" at bounding box center [122, 165] width 30 height 12
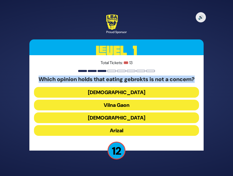
drag, startPoint x: 199, startPoint y: 79, endPoint x: 6, endPoint y: 81, distance: 193.3
click at [5, 81] on div "🔊 Proud Sponsor Level 1 Total Tickets: 🎟️ 13 Which opinion holds that eating ge…" at bounding box center [116, 88] width 233 height 176
copy h5 "Which opinion holds that eating gebrokts is not a concern?"
click at [123, 94] on button "[DEMOGRAPHIC_DATA]" at bounding box center [116, 92] width 165 height 11
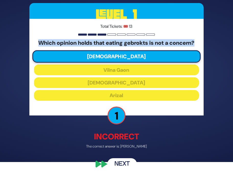
scroll to position [14, 0]
click at [117, 163] on button "Next" at bounding box center [122, 165] width 30 height 12
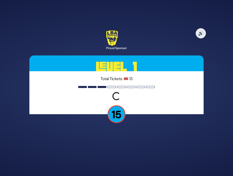
scroll to position [0, 0]
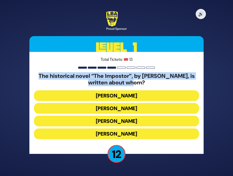
drag, startPoint x: 158, startPoint y: 82, endPoint x: 23, endPoint y: 77, distance: 135.0
click at [23, 77] on div "🔊 Proud Sponsor Level 1 Total Tickets: 🎟️ 13 The historical novel “The Impostor…" at bounding box center [116, 88] width 233 height 176
copy h5 "The historical novel “The Impostor”, by [PERSON_NAME], is written about whom?"
click at [142, 121] on button "[PERSON_NAME]" at bounding box center [116, 121] width 165 height 11
click at [142, 121] on div "The historical novel “The Impostor”, by [PERSON_NAME], is written about whom? […" at bounding box center [116, 107] width 165 height 69
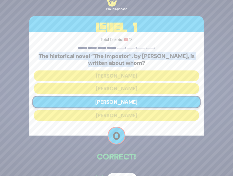
scroll to position [15, 0]
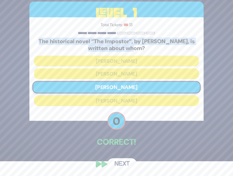
click at [124, 163] on button "Next" at bounding box center [122, 165] width 30 height 12
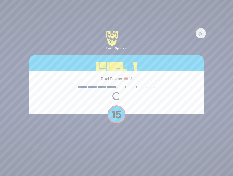
scroll to position [0, 0]
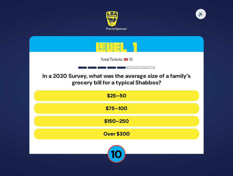
click at [120, 123] on button "$150–250" at bounding box center [116, 121] width 165 height 11
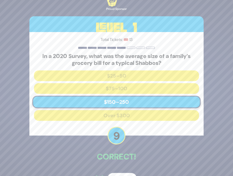
scroll to position [15, 0]
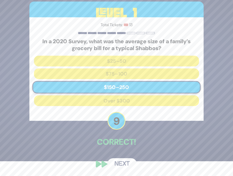
click at [123, 162] on button "Next" at bounding box center [122, 165] width 30 height 12
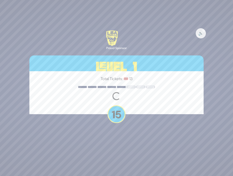
scroll to position [0, 0]
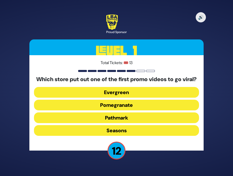
click at [124, 109] on button "Pomegranate" at bounding box center [116, 105] width 165 height 11
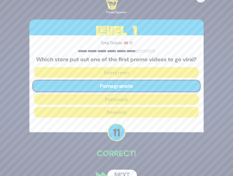
scroll to position [15, 0]
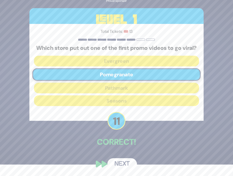
click at [123, 166] on button "Next" at bounding box center [122, 165] width 30 height 12
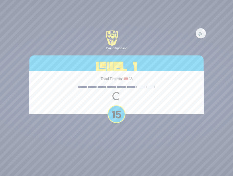
scroll to position [0, 0]
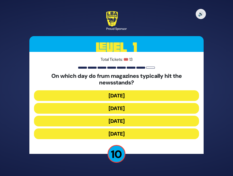
drag, startPoint x: 114, startPoint y: 120, endPoint x: 114, endPoint y: 113, distance: 6.6
click at [114, 113] on div "On which day do frum magazines typically hit the newsstands? [DATE] [DATE] [DAT…" at bounding box center [116, 107] width 165 height 69
click at [116, 109] on button "[DATE]" at bounding box center [116, 108] width 165 height 11
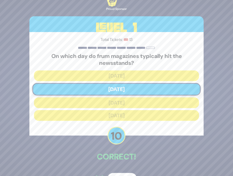
scroll to position [15, 0]
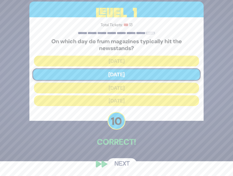
click at [120, 165] on button "Next" at bounding box center [122, 165] width 30 height 12
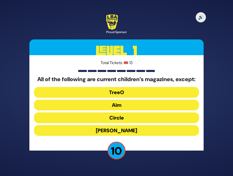
click at [115, 109] on button "Aim" at bounding box center [116, 105] width 165 height 11
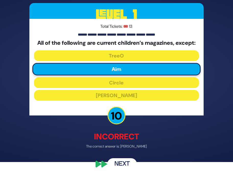
scroll to position [17, 0]
click at [119, 164] on button "Next" at bounding box center [122, 165] width 30 height 12
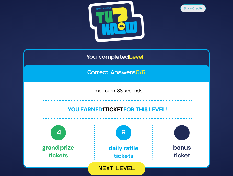
scroll to position [0, 0]
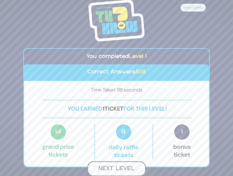
click at [124, 169] on button "Next Level" at bounding box center [116, 169] width 58 height 15
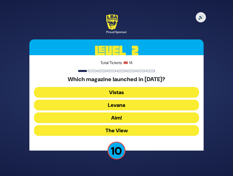
click at [117, 106] on button "Levana" at bounding box center [116, 105] width 165 height 11
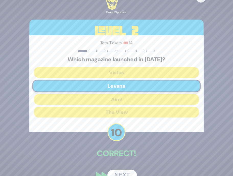
scroll to position [11, 0]
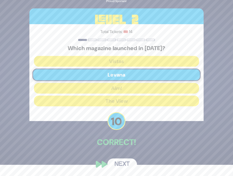
click at [124, 163] on button "Next" at bounding box center [122, 165] width 30 height 12
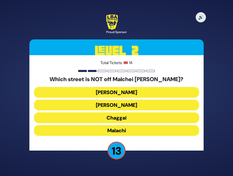
click at [127, 92] on button "[PERSON_NAME]" at bounding box center [116, 92] width 165 height 11
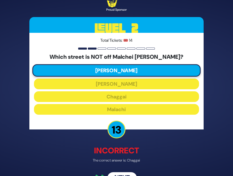
scroll to position [14, 0]
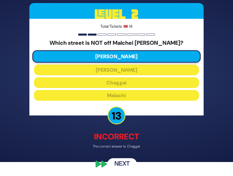
click at [121, 161] on button "Next" at bounding box center [122, 165] width 30 height 12
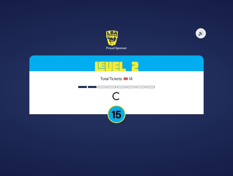
scroll to position [0, 0]
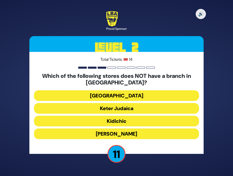
click at [126, 97] on button "[GEOGRAPHIC_DATA]" at bounding box center [116, 96] width 165 height 11
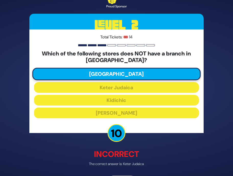
scroll to position [17, 0]
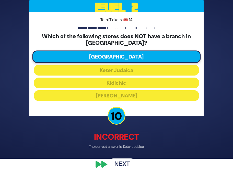
click at [123, 163] on button "Next" at bounding box center [122, 165] width 30 height 12
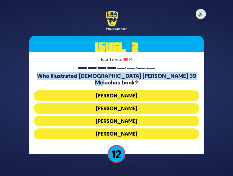
drag, startPoint x: 195, startPoint y: 80, endPoint x: 41, endPoint y: 78, distance: 154.8
click at [41, 78] on h5 "Who illustrated [DEMOGRAPHIC_DATA] [PERSON_NAME] 39 Melachos book?" at bounding box center [116, 80] width 165 height 14
copy h5 "Who illustrated [DEMOGRAPHIC_DATA] [PERSON_NAME] 39 Melachos book?"
click at [134, 131] on button "[PERSON_NAME]" at bounding box center [116, 134] width 165 height 11
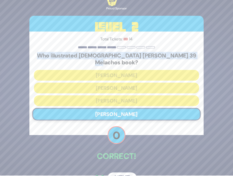
scroll to position [11, 0]
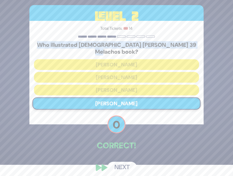
click at [124, 164] on button "Next" at bounding box center [122, 168] width 30 height 12
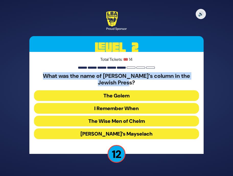
drag, startPoint x: 133, startPoint y: 82, endPoint x: 35, endPoint y: 75, distance: 98.7
click at [35, 75] on h5 "What was the name of [PERSON_NAME]’s column in the Jewish Press?" at bounding box center [116, 80] width 165 height 14
copy h5 "What was the name of [PERSON_NAME]’s column in the Jewish Press?"
click at [122, 130] on button "[PERSON_NAME]’s Mayselach" at bounding box center [116, 134] width 165 height 11
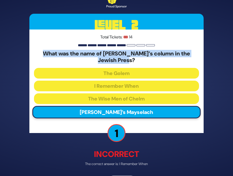
scroll to position [17, 0]
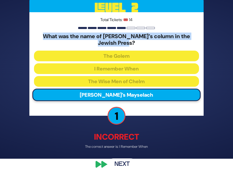
click at [117, 164] on button "Next" at bounding box center [122, 165] width 30 height 12
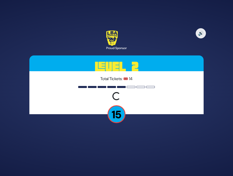
scroll to position [0, 0]
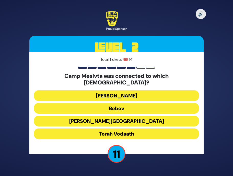
click at [132, 116] on button "[PERSON_NAME][GEOGRAPHIC_DATA]" at bounding box center [116, 121] width 165 height 11
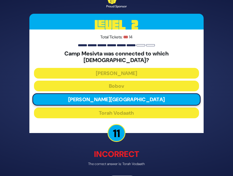
scroll to position [14, 0]
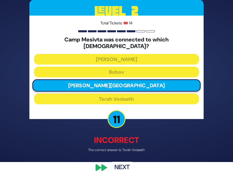
click at [123, 166] on button "Next" at bounding box center [122, 168] width 30 height 12
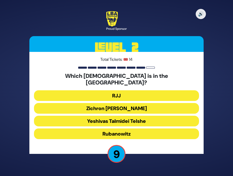
click at [130, 93] on button "RJJ" at bounding box center [116, 96] width 165 height 11
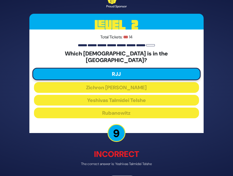
scroll to position [14, 0]
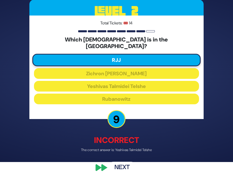
click at [120, 164] on button "Next" at bounding box center [122, 168] width 30 height 12
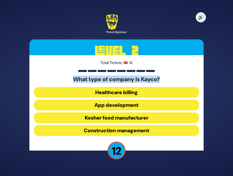
drag, startPoint x: 171, startPoint y: 77, endPoint x: 45, endPoint y: 77, distance: 126.0
click at [45, 77] on h5 "What type of company is Kayco?" at bounding box center [116, 79] width 165 height 7
copy h5 "What type of company is Kayco?"
click at [142, 117] on button "Kosher food manufacturer" at bounding box center [116, 118] width 165 height 11
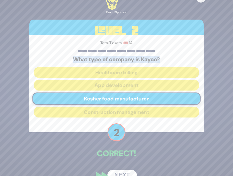
scroll to position [2, 0]
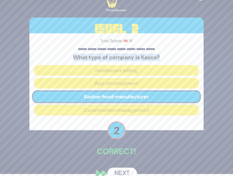
click at [118, 171] on button "Next" at bounding box center [122, 174] width 30 height 12
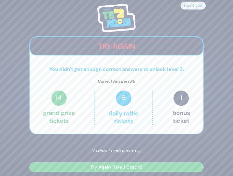
scroll to position [2, 0]
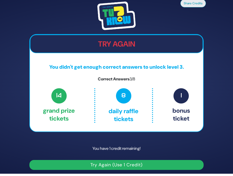
click at [111, 165] on button "Try Again (Use 1 Credit)" at bounding box center [116, 165] width 174 height 10
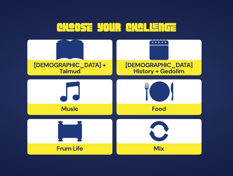
click at [159, 97] on img at bounding box center [159, 92] width 28 height 20
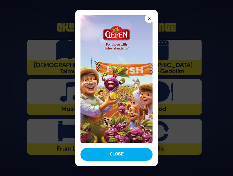
click at [148, 19] on button "×" at bounding box center [149, 18] width 9 height 9
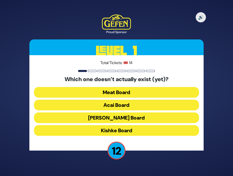
click at [123, 104] on button "Acai Board" at bounding box center [116, 105] width 165 height 11
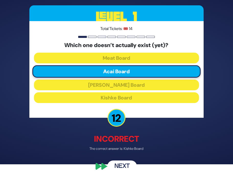
scroll to position [14, 0]
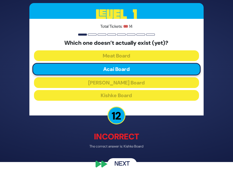
click at [117, 163] on button "Next" at bounding box center [122, 165] width 30 height 12
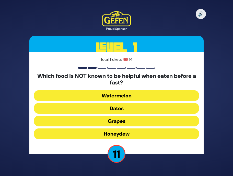
click at [118, 132] on button "Honeydew" at bounding box center [116, 134] width 165 height 11
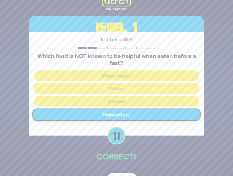
scroll to position [15, 0]
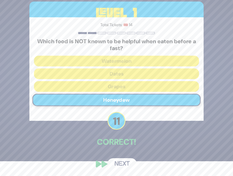
click at [122, 163] on button "Next" at bounding box center [122, 165] width 30 height 12
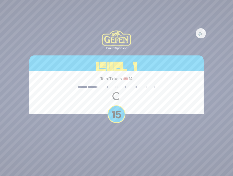
scroll to position [0, 0]
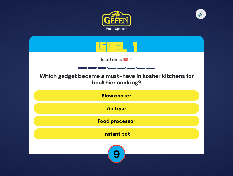
drag, startPoint x: 118, startPoint y: 95, endPoint x: 119, endPoint y: 81, distance: 14.0
click at [119, 81] on div "Which gadget became a must-have in kosher kitchens for healthier cooking? Slow …" at bounding box center [116, 107] width 165 height 69
click at [113, 108] on button "Air fryer" at bounding box center [116, 108] width 165 height 11
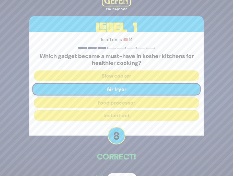
scroll to position [15, 0]
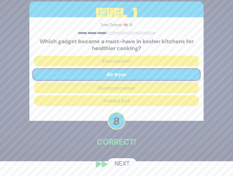
click at [120, 159] on button "Next" at bounding box center [122, 165] width 30 height 12
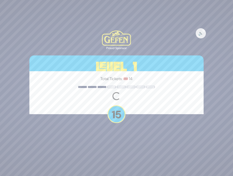
scroll to position [0, 0]
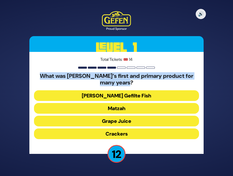
drag, startPoint x: 148, startPoint y: 82, endPoint x: 41, endPoint y: 74, distance: 107.1
click at [41, 74] on h5 "What was [PERSON_NAME]’s first and primary product for many years?" at bounding box center [116, 80] width 165 height 14
copy h5 "What was [PERSON_NAME]’s first and primary product for many years?"
click at [122, 108] on button "Matzah" at bounding box center [116, 108] width 165 height 11
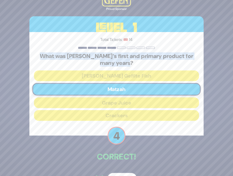
scroll to position [15, 0]
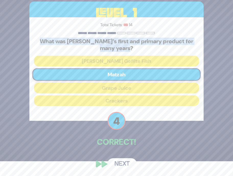
click at [123, 165] on button "Next" at bounding box center [122, 165] width 30 height 12
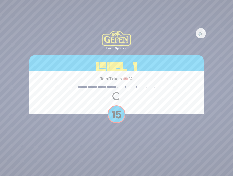
scroll to position [0, 0]
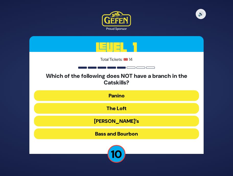
click at [120, 106] on button "The Loft" at bounding box center [116, 108] width 165 height 11
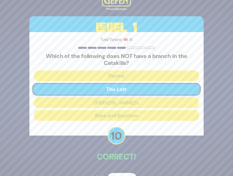
scroll to position [15, 0]
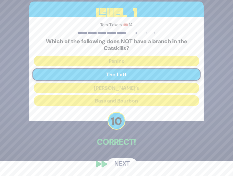
click at [119, 164] on button "Next" at bounding box center [122, 165] width 30 height 12
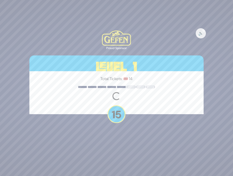
scroll to position [0, 0]
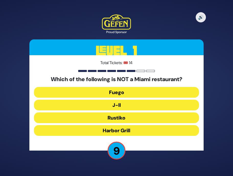
click at [120, 120] on button "Rustiko" at bounding box center [116, 118] width 165 height 11
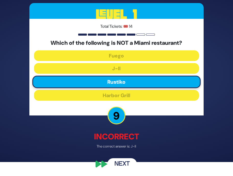
scroll to position [14, 0]
click at [123, 165] on button "Next" at bounding box center [122, 165] width 30 height 12
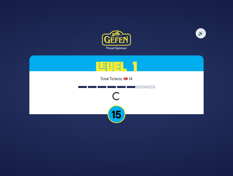
scroll to position [0, 0]
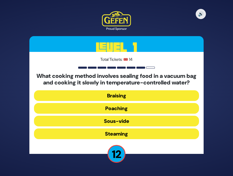
click at [118, 127] on button "Sous-vide" at bounding box center [116, 121] width 165 height 11
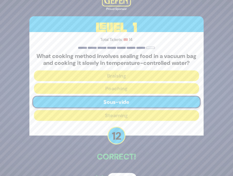
scroll to position [18, 0]
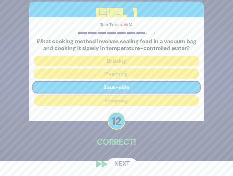
click at [123, 162] on button "Next" at bounding box center [122, 165] width 30 height 12
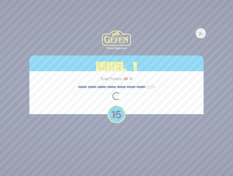
scroll to position [0, 0]
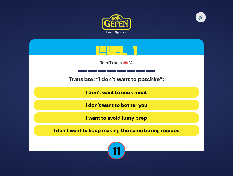
click at [126, 116] on button "I want to avoid fussy prep" at bounding box center [116, 118] width 165 height 11
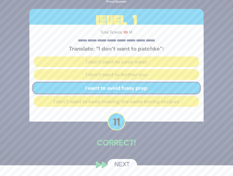
scroll to position [11, 0]
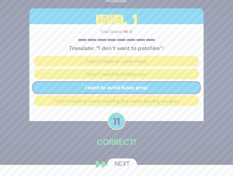
click at [121, 164] on button "Next" at bounding box center [122, 165] width 30 height 12
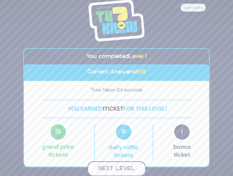
click at [121, 166] on button "Next Level" at bounding box center [116, 169] width 58 height 15
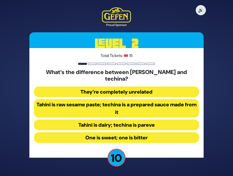
click at [130, 103] on button "Tahini is raw sesame paste; techina is a prepared sauce made from it" at bounding box center [116, 108] width 165 height 18
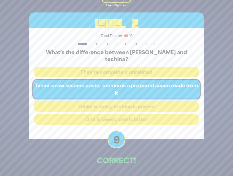
scroll to position [15, 0]
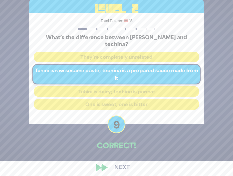
click at [120, 164] on button "Next" at bounding box center [122, 168] width 30 height 12
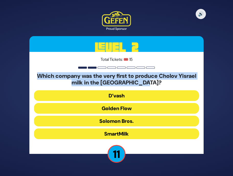
drag, startPoint x: 168, startPoint y: 85, endPoint x: 33, endPoint y: 78, distance: 135.0
click at [33, 78] on div "Total Tickets: 🎟️ 15 Which company was the very first to produce Cholov Yisrael…" at bounding box center [116, 103] width 174 height 102
copy h5 "Which company was the very first to produce Cholov Yisrael milk in the [GEOGRAP…"
click at [119, 96] on button "D’vash" at bounding box center [116, 96] width 165 height 11
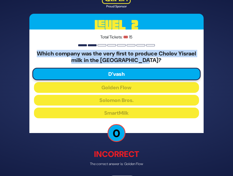
scroll to position [17, 0]
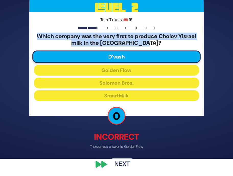
click at [117, 169] on button "Next" at bounding box center [122, 165] width 30 height 12
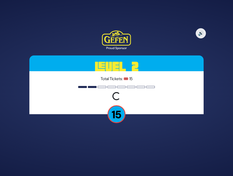
scroll to position [0, 0]
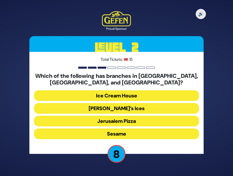
click at [116, 121] on button "Jerusalem Pizza" at bounding box center [116, 121] width 165 height 11
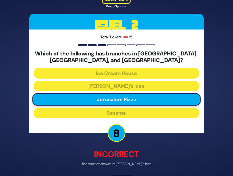
scroll to position [17, 0]
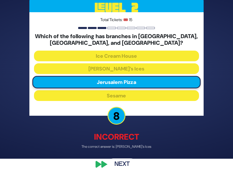
click at [119, 164] on button "Next" at bounding box center [122, 165] width 30 height 12
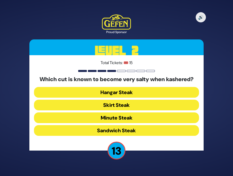
click at [116, 107] on button "Skirt Steak" at bounding box center [116, 105] width 165 height 11
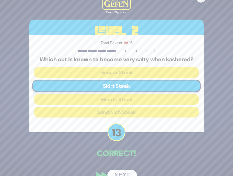
scroll to position [11, 0]
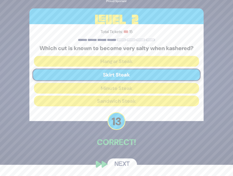
click at [122, 166] on button "Next" at bounding box center [122, 165] width 30 height 12
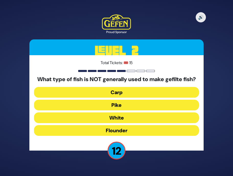
click at [120, 109] on button "Pike" at bounding box center [116, 105] width 165 height 11
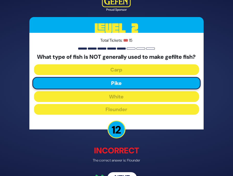
scroll to position [17, 0]
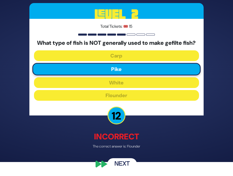
click at [121, 164] on button "Next" at bounding box center [122, 165] width 30 height 12
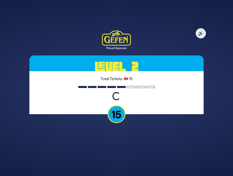
scroll to position [0, 0]
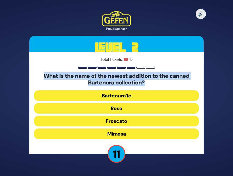
drag, startPoint x: 149, startPoint y: 85, endPoint x: 30, endPoint y: 76, distance: 118.7
click at [30, 75] on div "Total Tickets: 🎟️ 15 What is the name of the newest addition to the canned Bart…" at bounding box center [116, 103] width 174 height 102
copy h5 "What is the name of the newest addition to the canned Bartenura collection?"
click at [121, 122] on button "Froscato" at bounding box center [116, 121] width 165 height 11
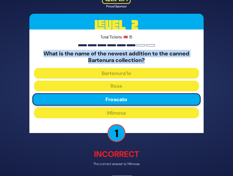
scroll to position [13, 0]
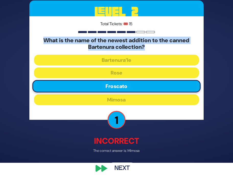
click at [125, 169] on button "Next" at bounding box center [122, 169] width 30 height 12
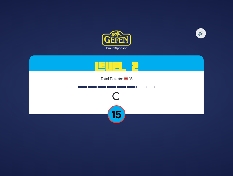
scroll to position [0, 0]
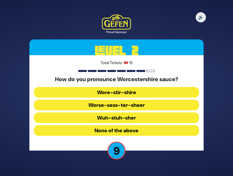
click at [136, 106] on button "Worse-sess-ter-sheer" at bounding box center [116, 105] width 165 height 11
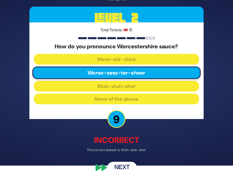
scroll to position [14, 0]
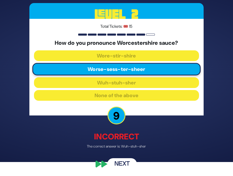
click at [126, 164] on button "Next" at bounding box center [122, 165] width 30 height 12
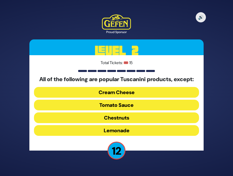
click at [131, 92] on button "Cream Cheese" at bounding box center [116, 92] width 165 height 11
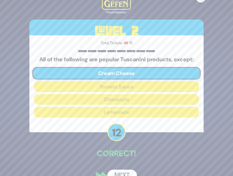
scroll to position [11, 0]
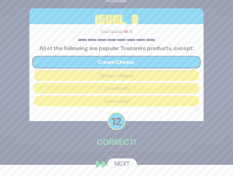
click at [119, 165] on button "Next" at bounding box center [122, 165] width 30 height 12
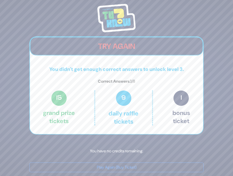
scroll to position [2, 0]
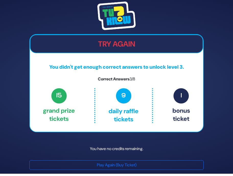
click at [59, 101] on span "15" at bounding box center [58, 95] width 15 height 15
click at [187, 90] on p "1 Bonus ticket" at bounding box center [181, 105] width 18 height 35
click at [123, 103] on span "9" at bounding box center [123, 95] width 15 height 15
click at [123, 117] on p "9 Daily Raffle tickets" at bounding box center [123, 105] width 35 height 35
click at [116, 22] on img at bounding box center [116, 16] width 38 height 29
